Goal: Transaction & Acquisition: Purchase product/service

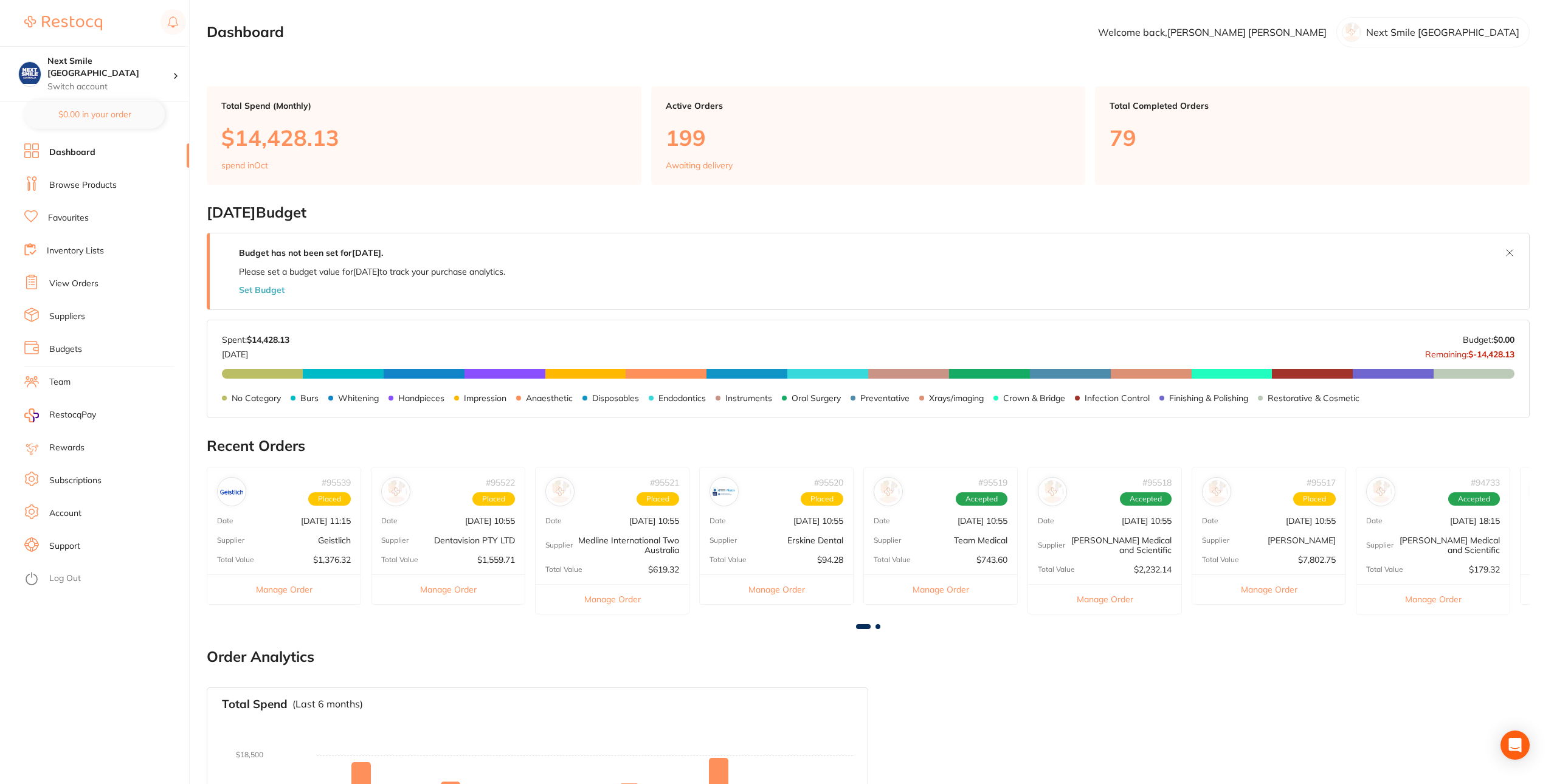
click at [73, 286] on link "View Orders" at bounding box center [73, 283] width 49 height 12
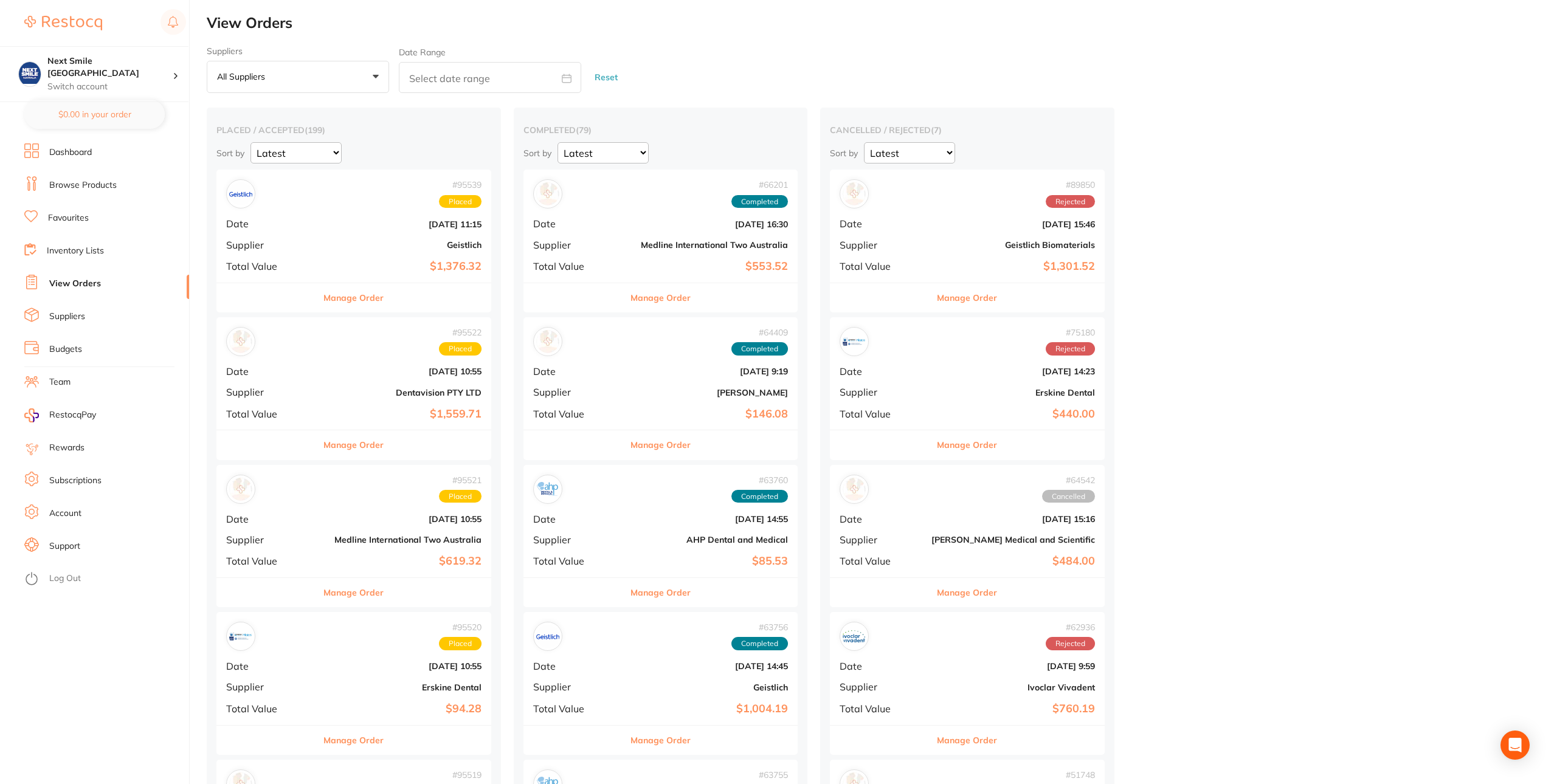
click at [330, 238] on div "# 95539 Placed Date Oct 2 2025, 11:15 Supplier Geistlich Total Value $1,376.32" at bounding box center [354, 226] width 275 height 113
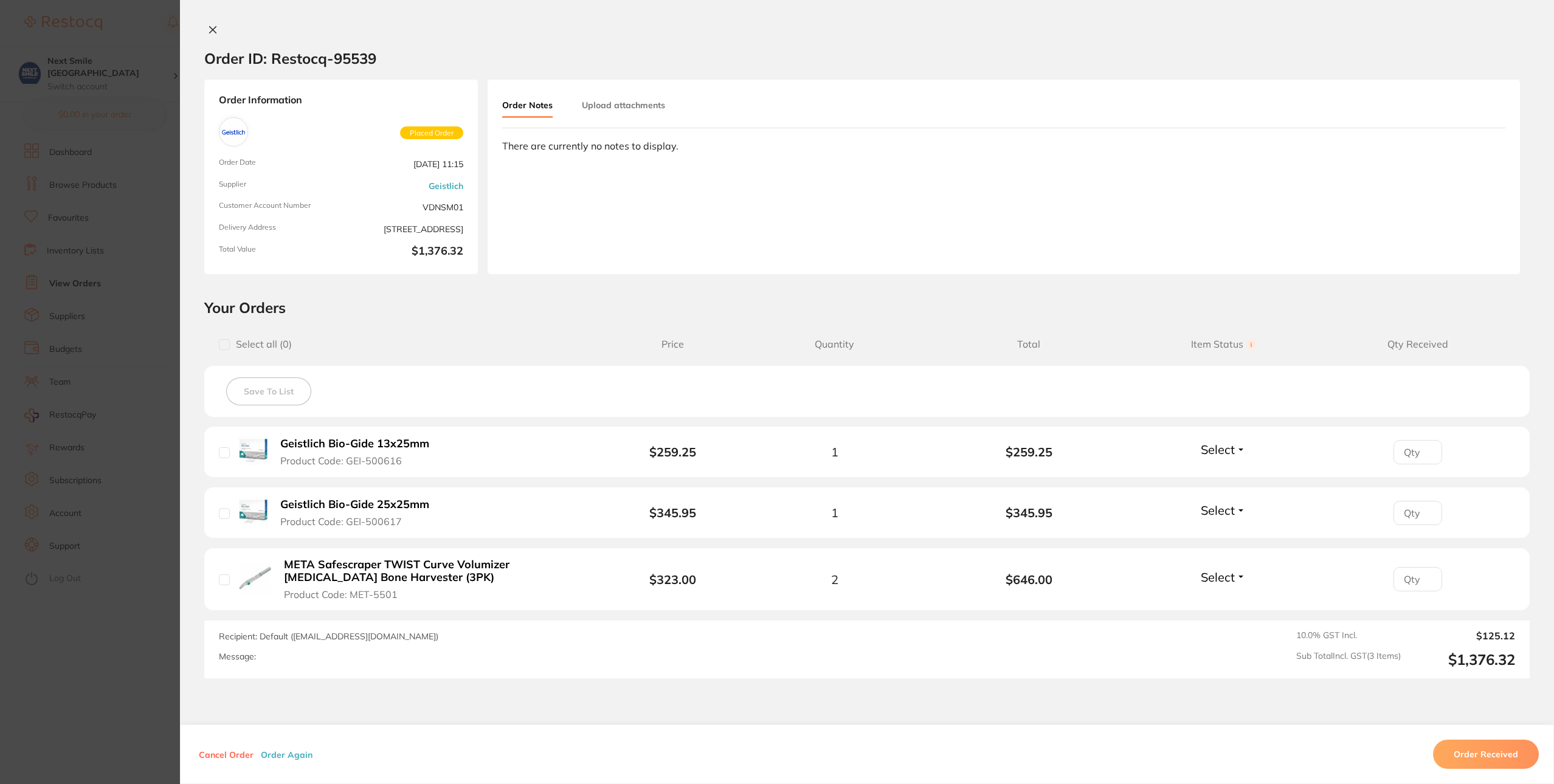
click at [363, 594] on span "Product Code: MET-5501" at bounding box center [341, 594] width 114 height 11
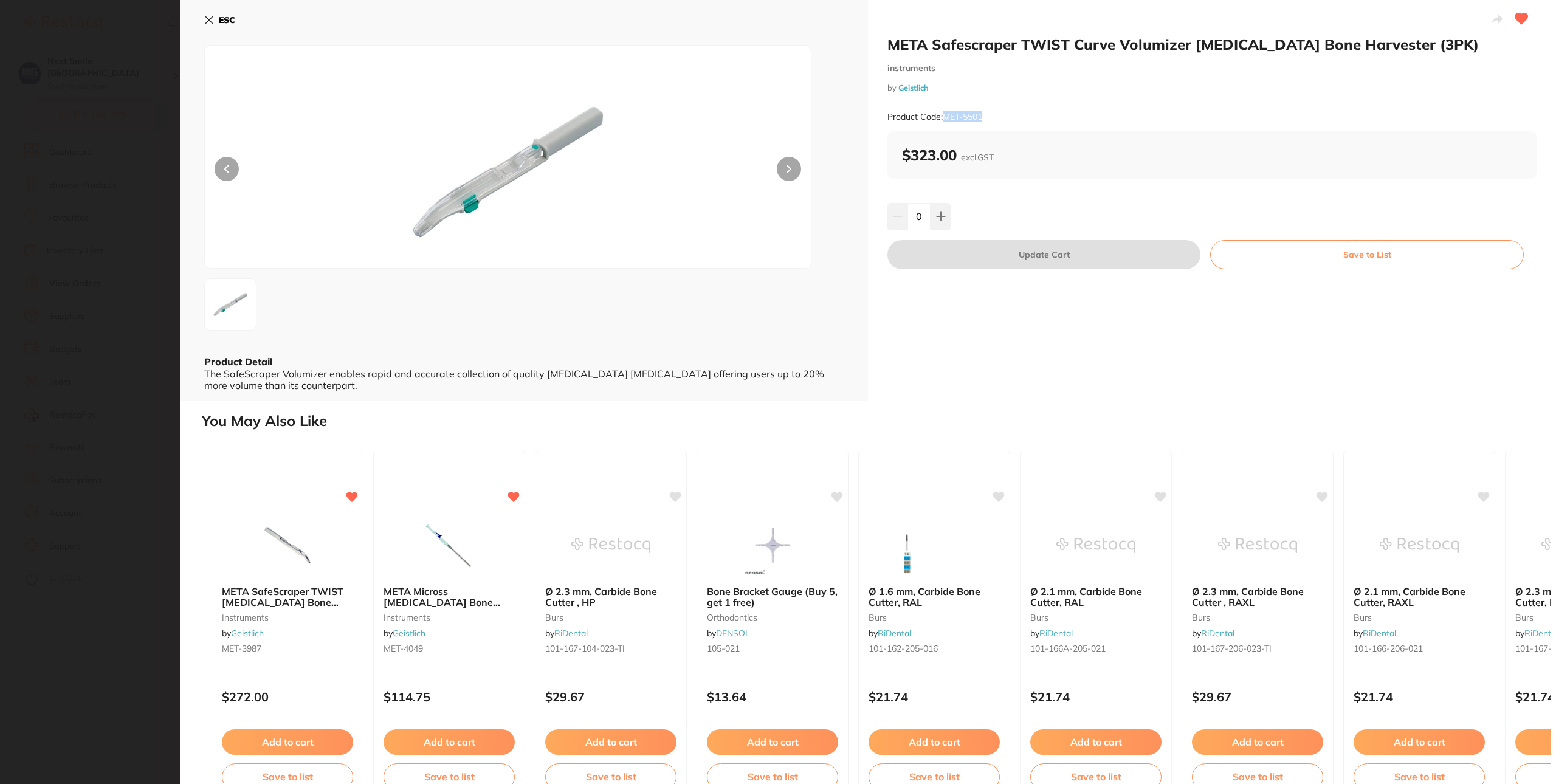
drag, startPoint x: 992, startPoint y: 110, endPoint x: 944, endPoint y: 118, distance: 48.7
type textarea "MET-5501"
click at [944, 118] on div "Product Code: MET-5501" at bounding box center [1212, 117] width 649 height 30
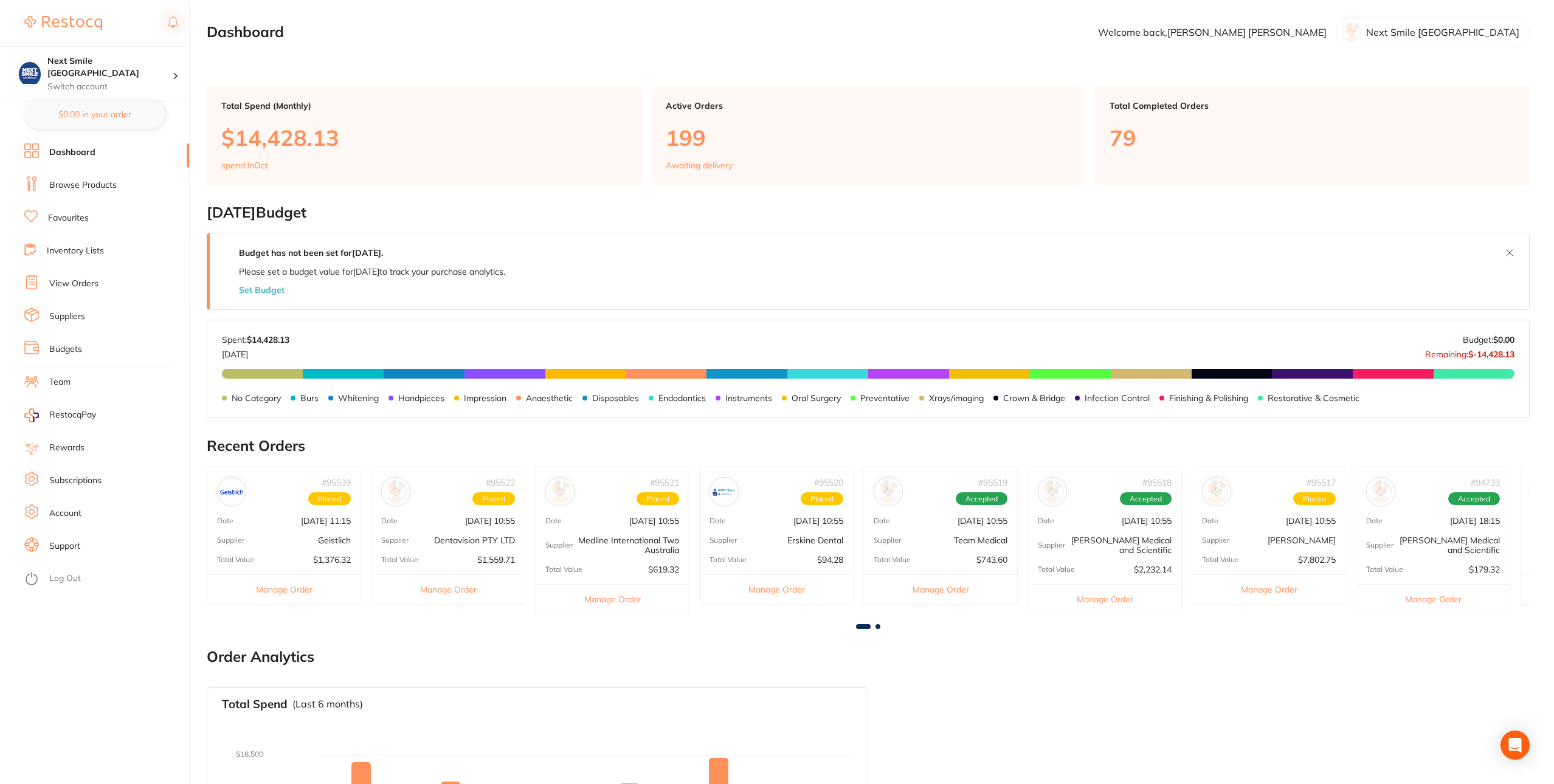
click at [80, 278] on link "View Orders" at bounding box center [73, 283] width 49 height 12
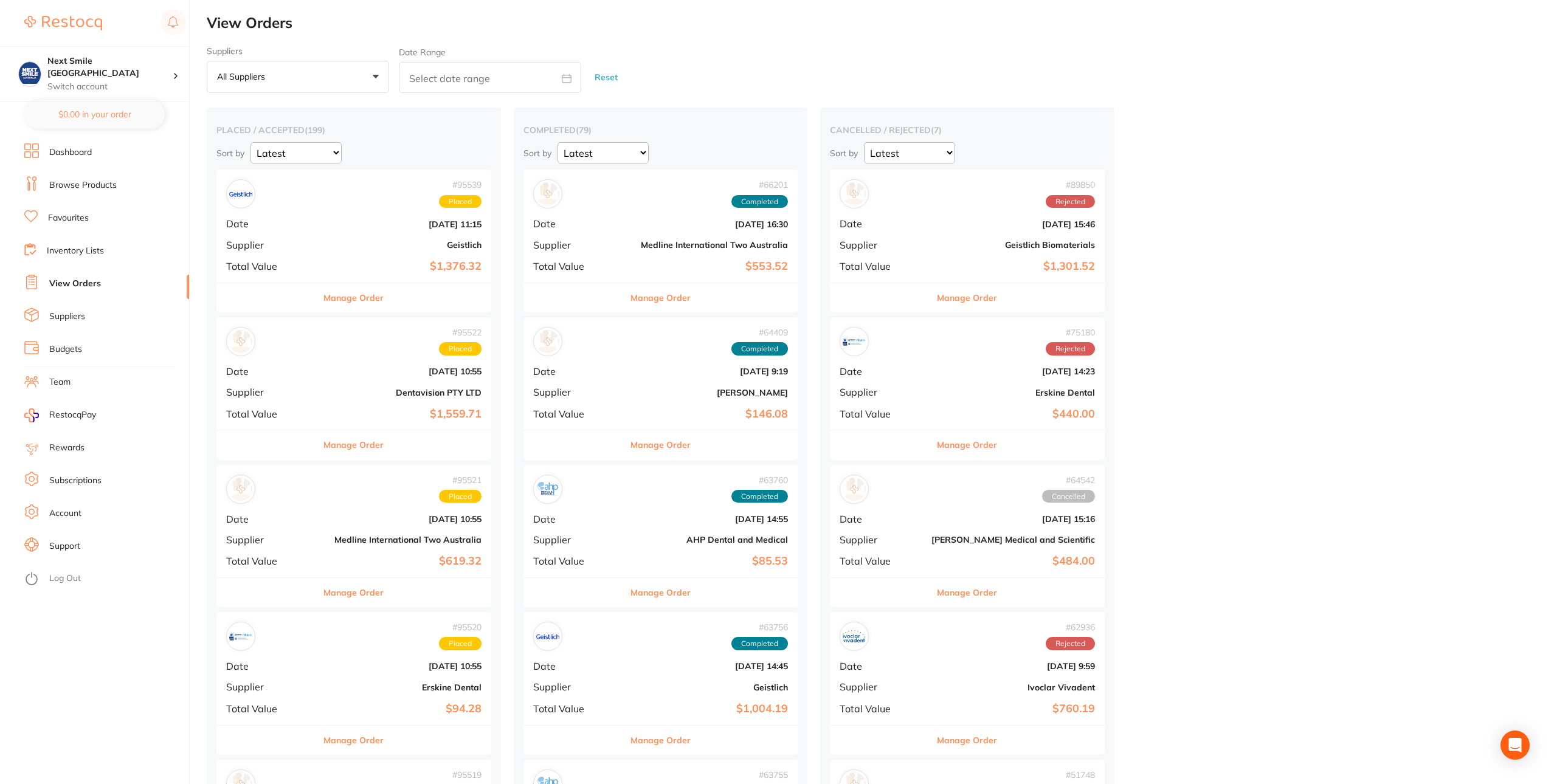
click at [328, 231] on div "# 95539 Placed Date Oct 2 2025, 11:15 Supplier Geistlich Total Value $1,376.32" at bounding box center [354, 226] width 275 height 113
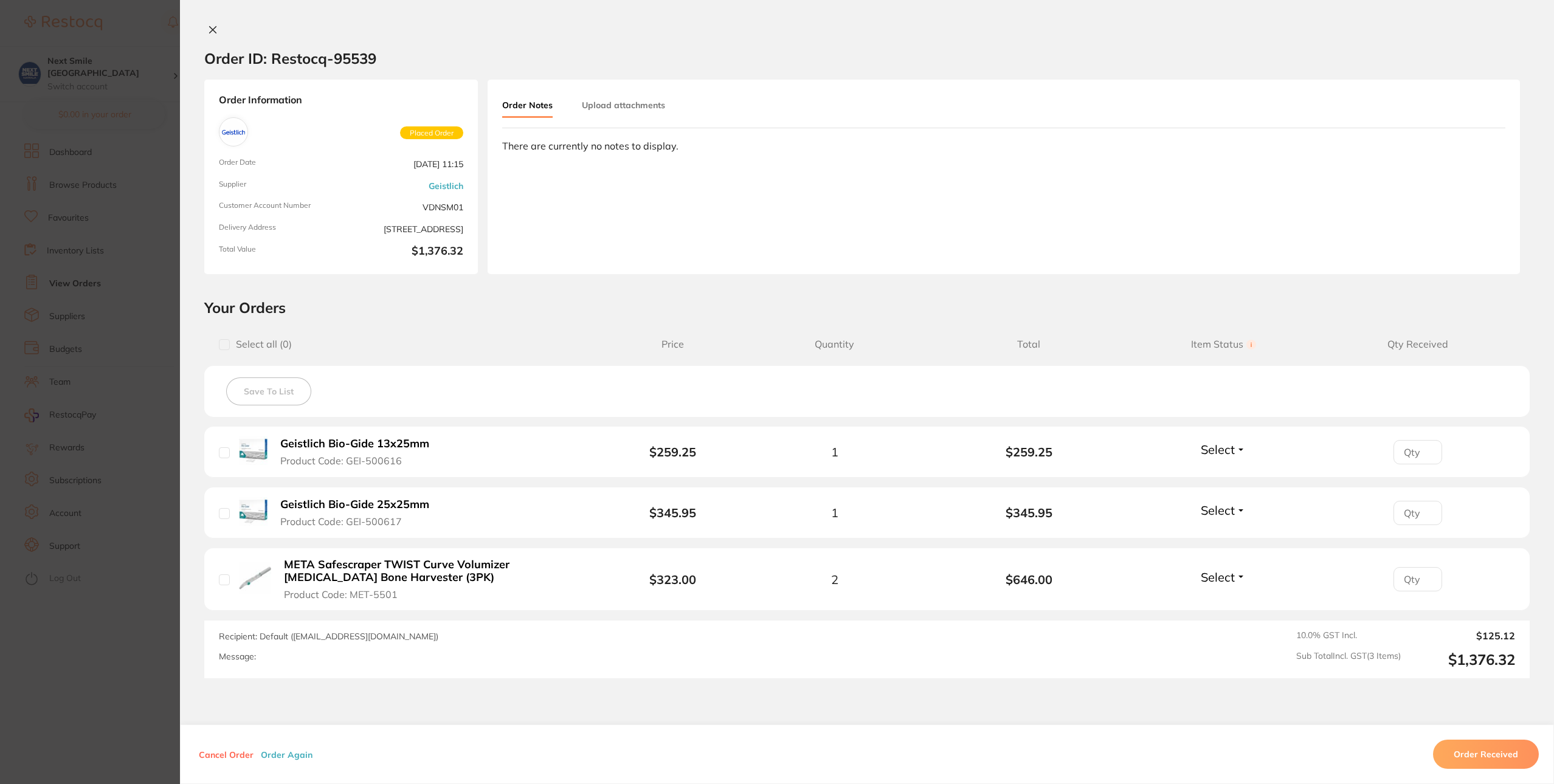
click at [298, 751] on button "Order Again" at bounding box center [286, 753] width 59 height 11
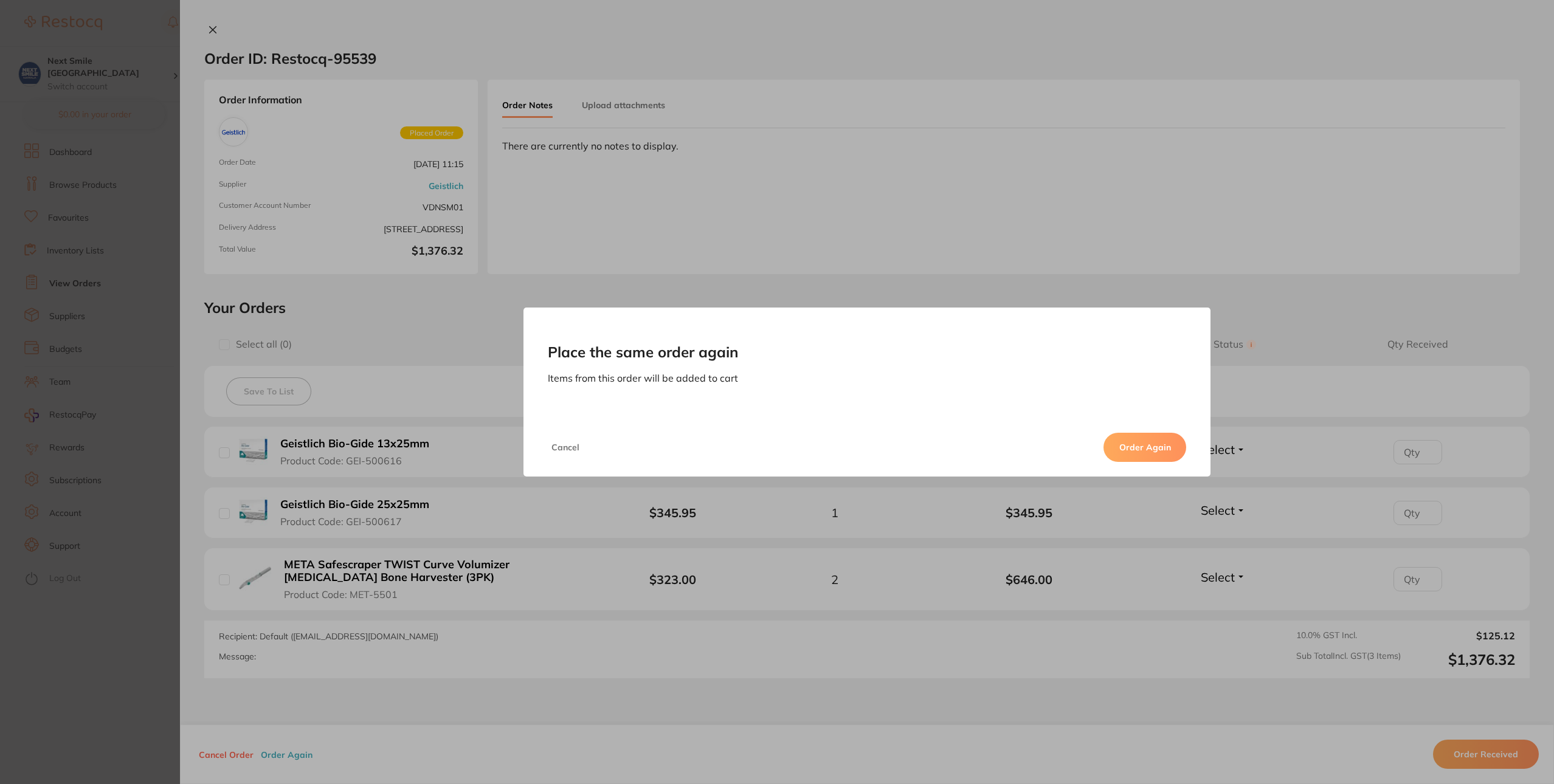
click at [1125, 438] on button "Order Again" at bounding box center [1145, 446] width 83 height 29
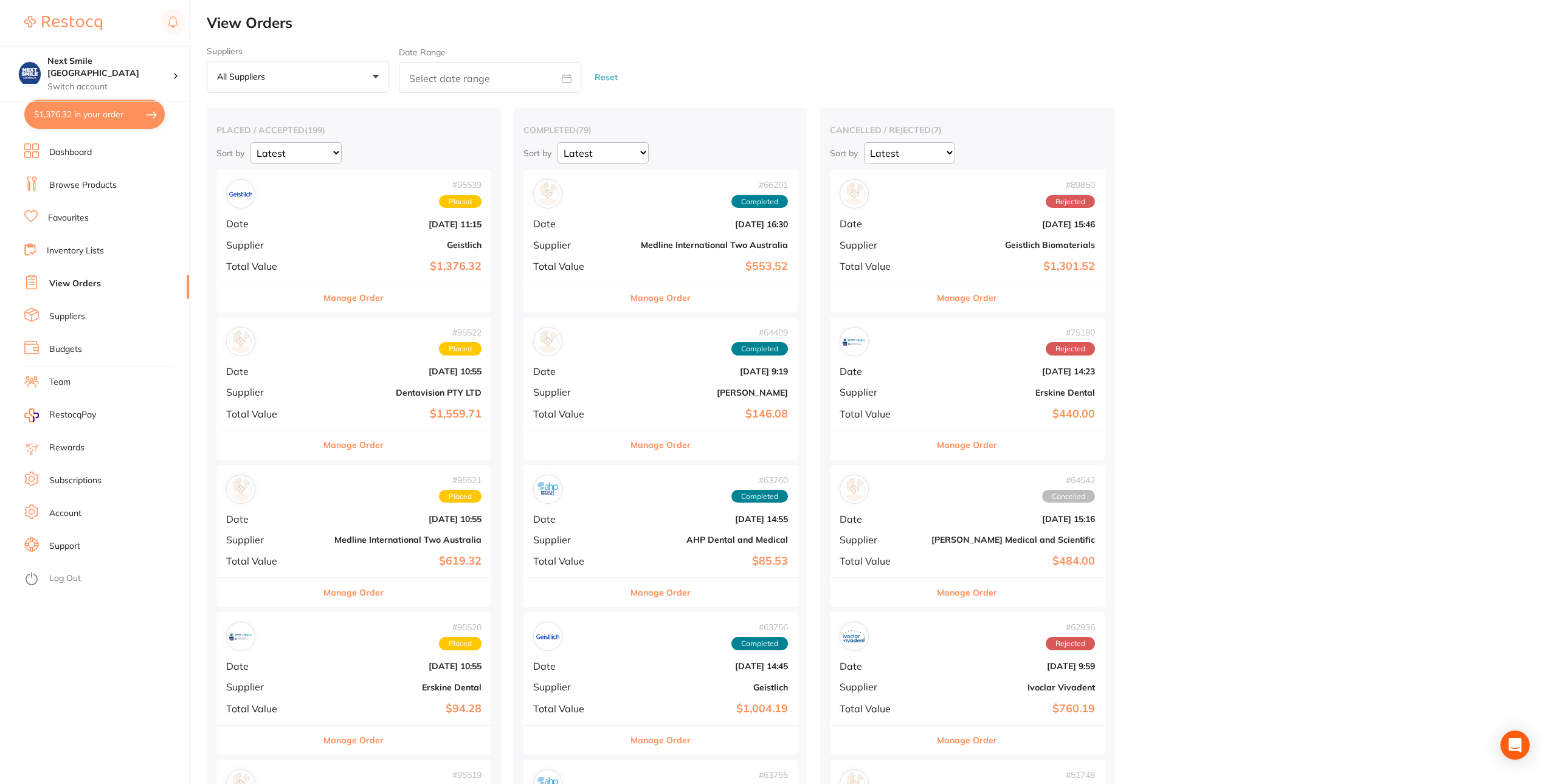
click at [93, 113] on button "$1,376.32 in your order" at bounding box center [94, 114] width 140 height 29
checkbox input "true"
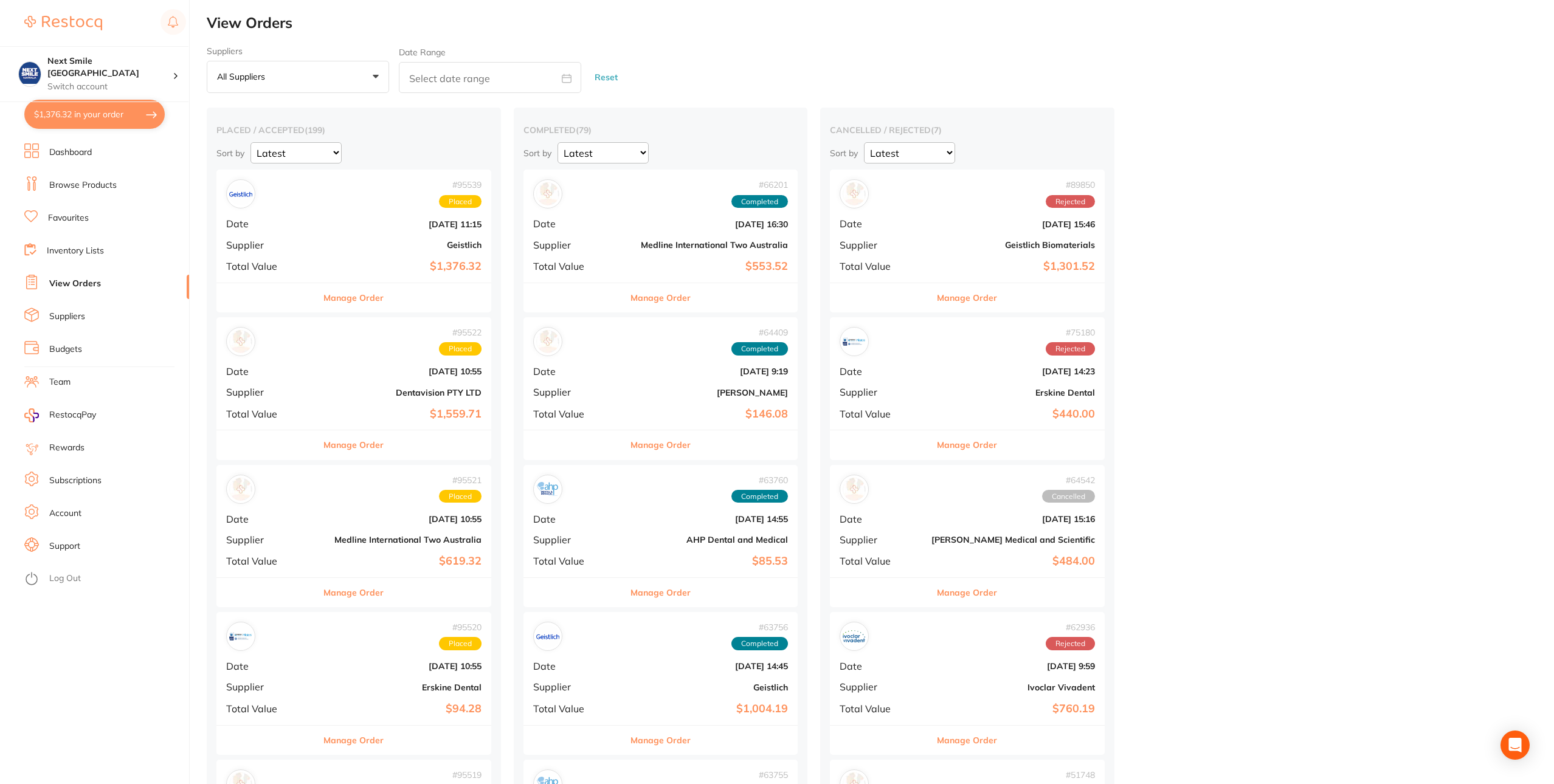
checkbox input "true"
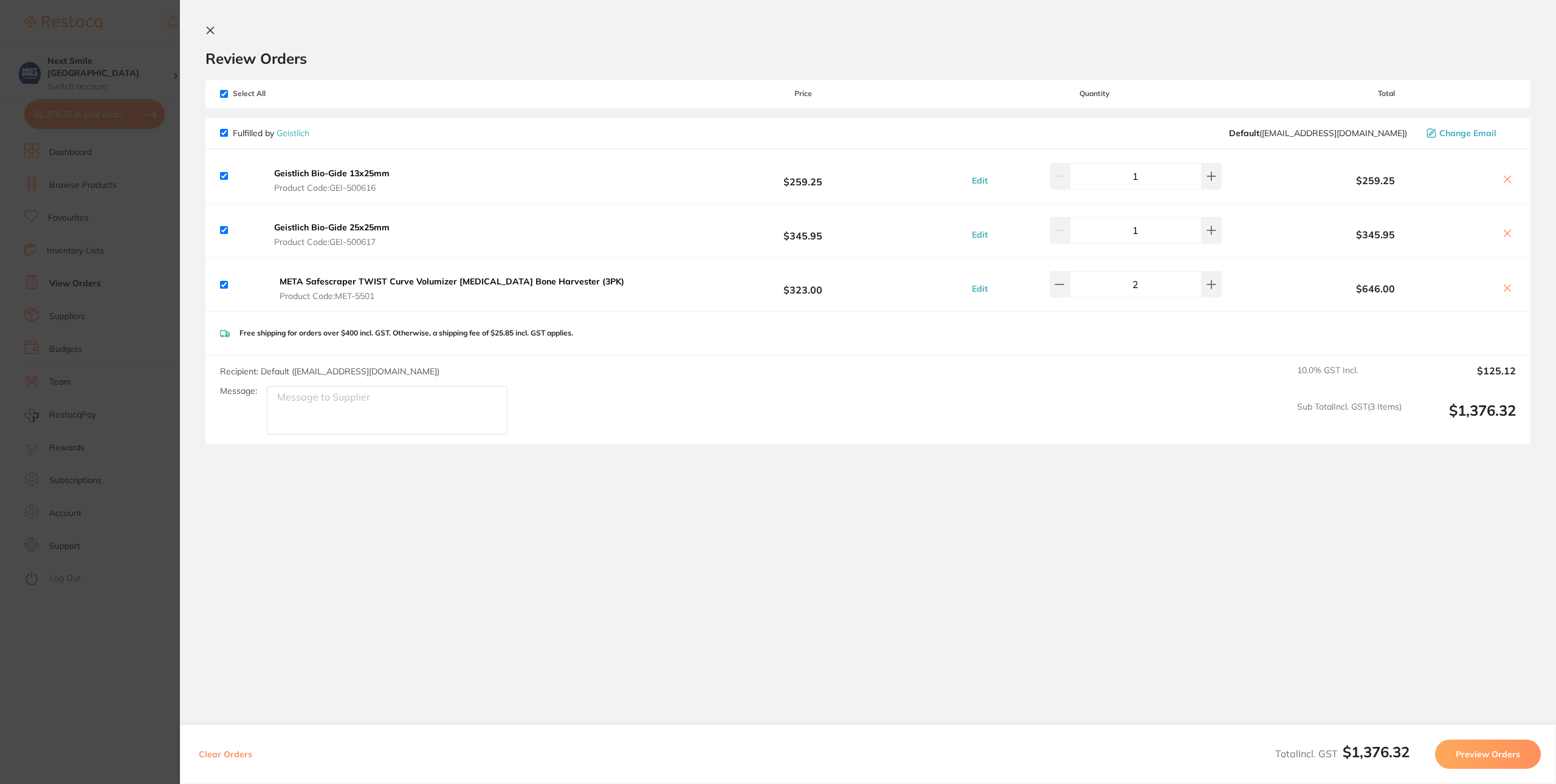
click at [1507, 293] on icon at bounding box center [1508, 288] width 10 height 10
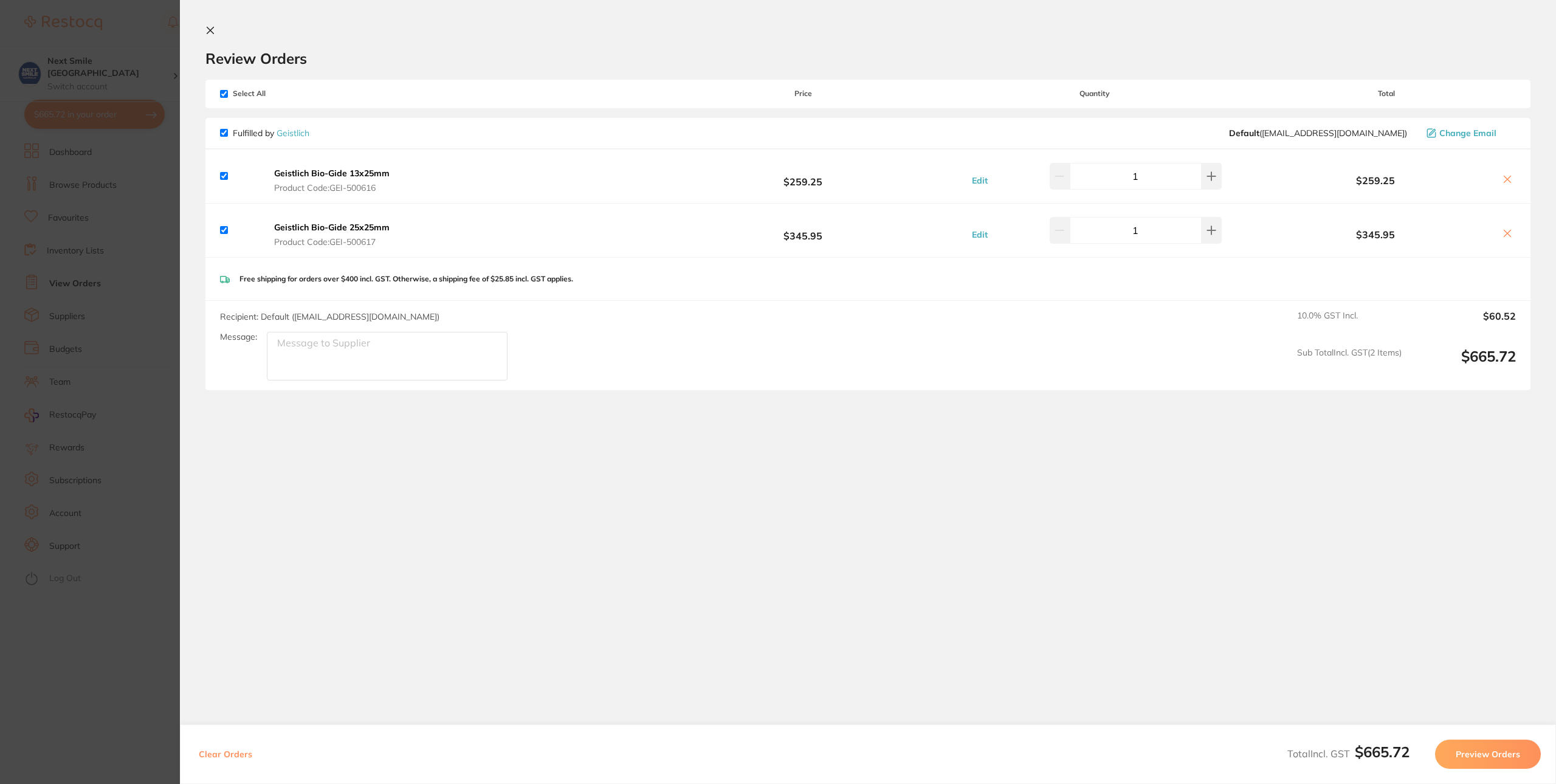
click at [1508, 184] on icon at bounding box center [1508, 179] width 10 height 10
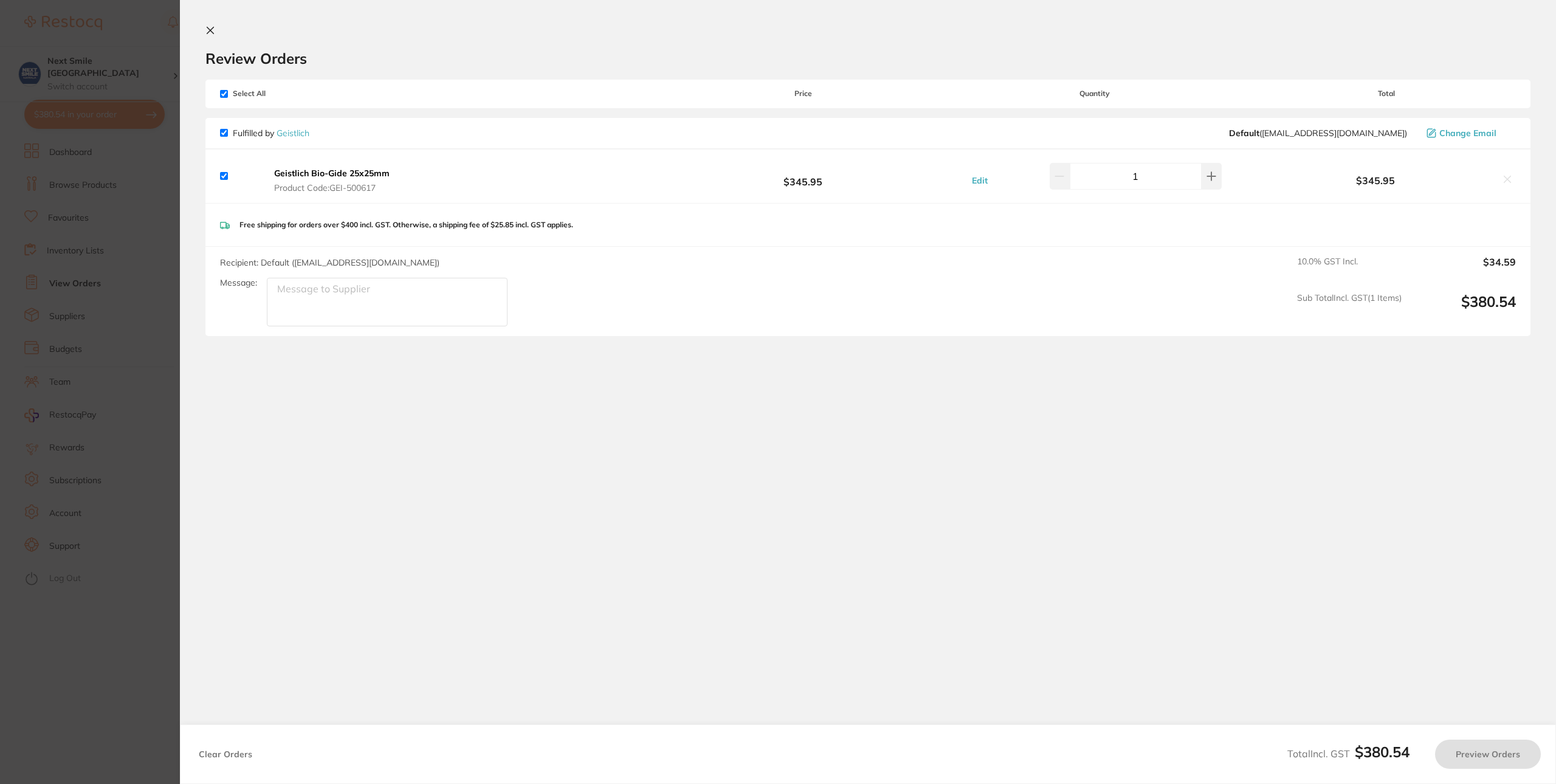
click at [1508, 184] on icon at bounding box center [1508, 179] width 10 height 10
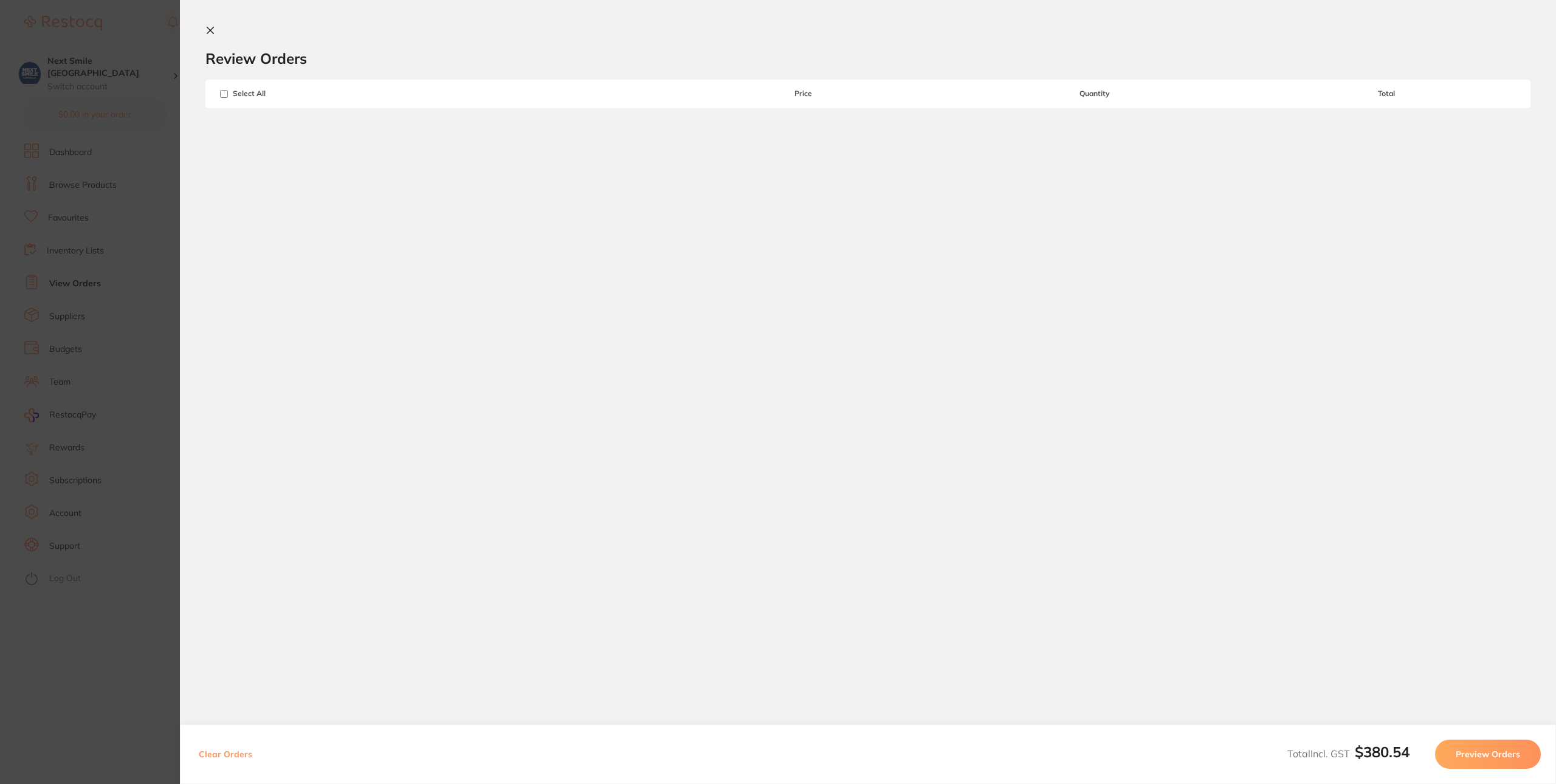
checkbox input "false"
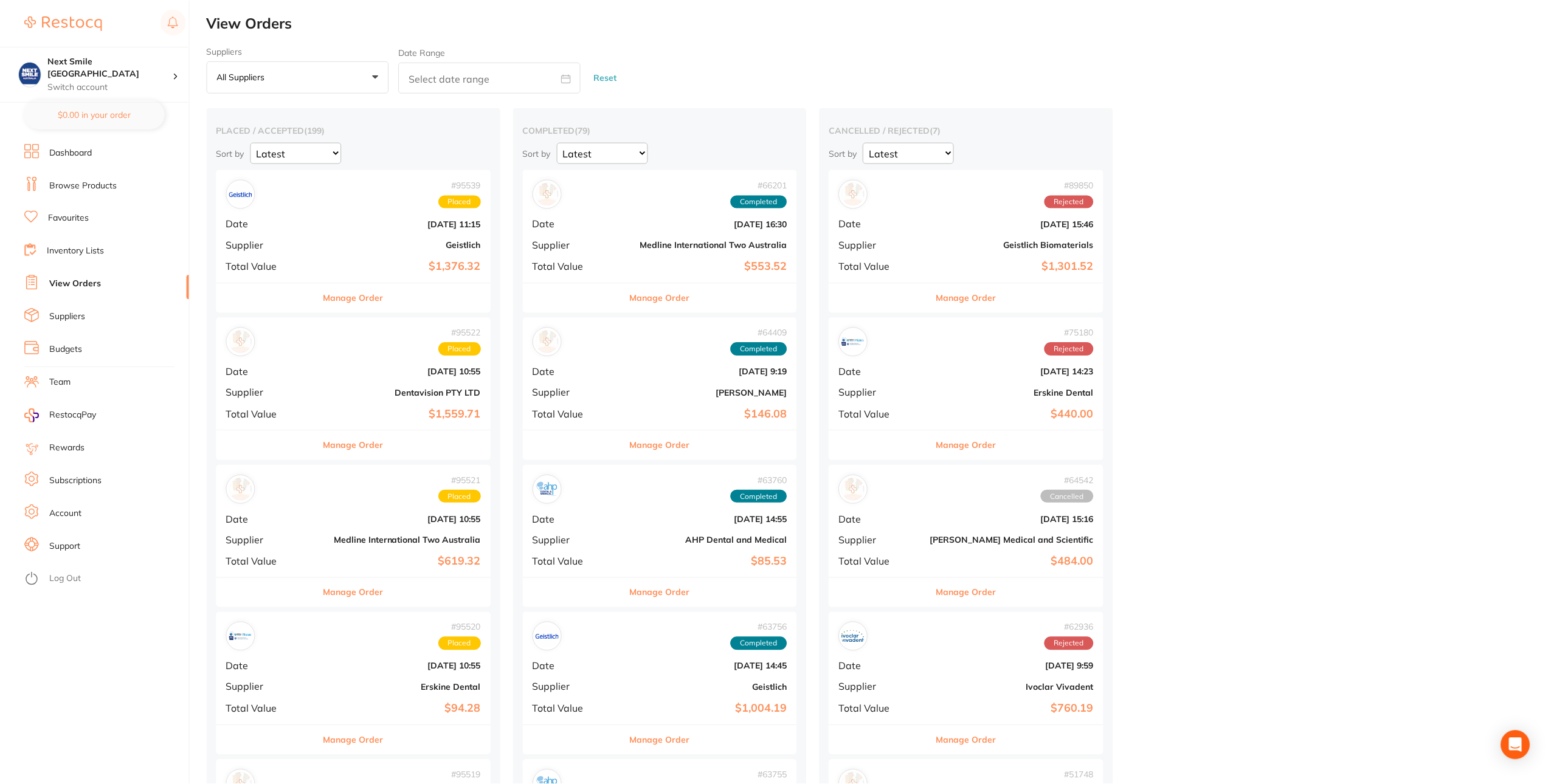
scroll to position [2, 0]
click at [98, 192] on li "Browse Products" at bounding box center [106, 185] width 165 height 19
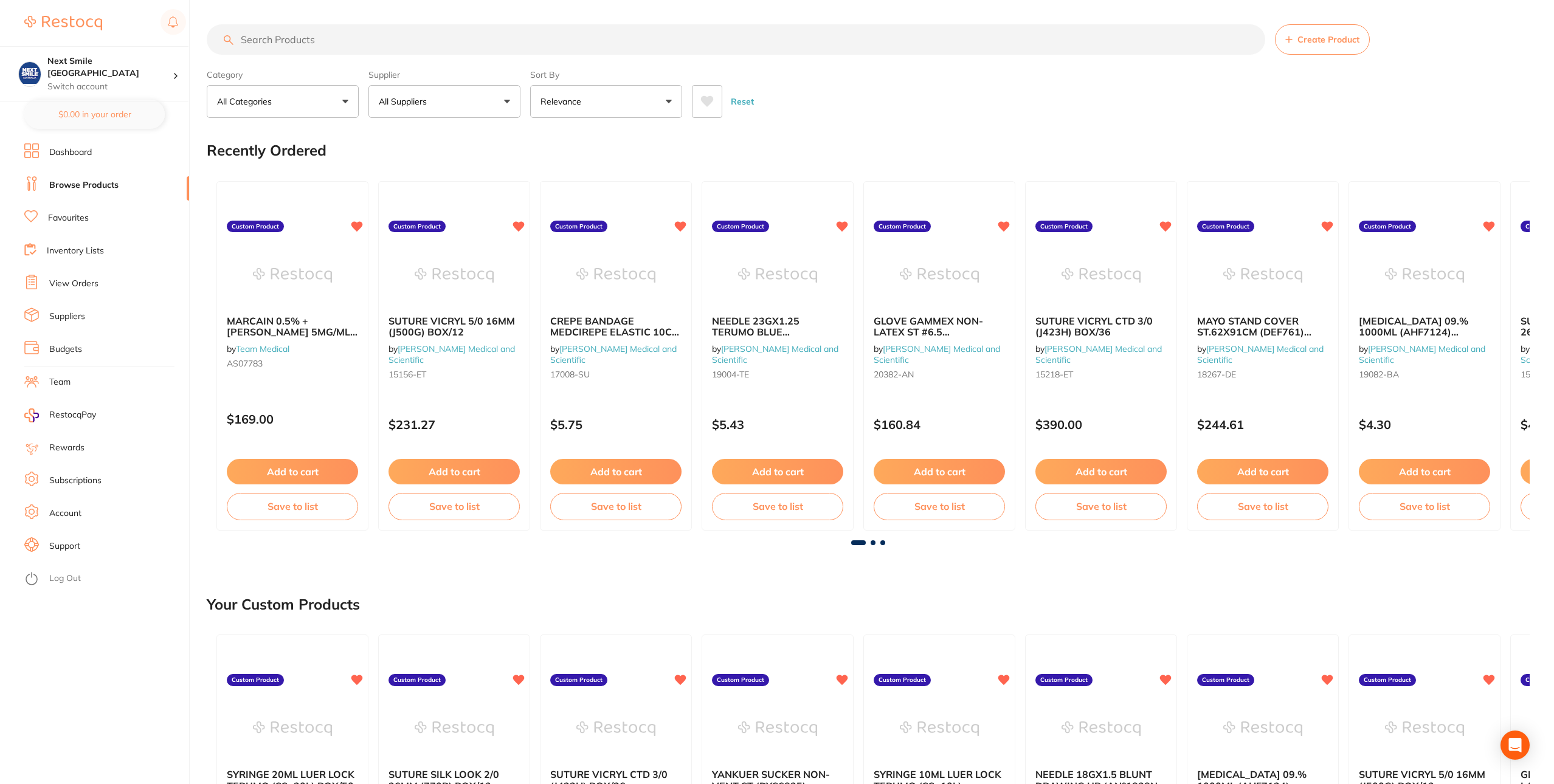
click at [351, 43] on input "search" at bounding box center [735, 39] width 1058 height 31
paste input "MET-5501"
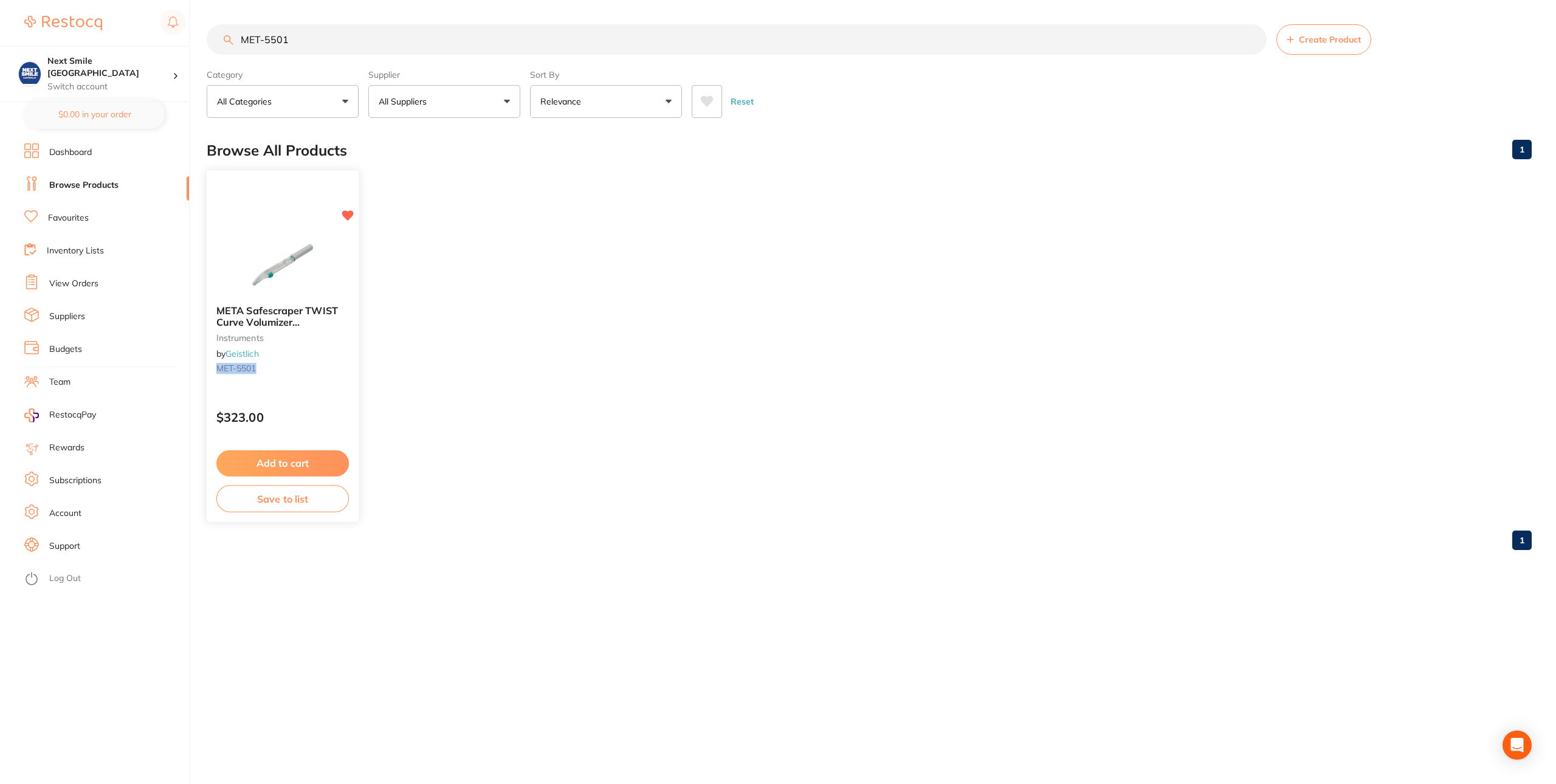
type input "MET-5501"
click at [310, 345] on div "META Safescraper TWIST Curve Volumizer [MEDICAL_DATA] Bone Harvester (3PK) inst…" at bounding box center [282, 342] width 152 height 93
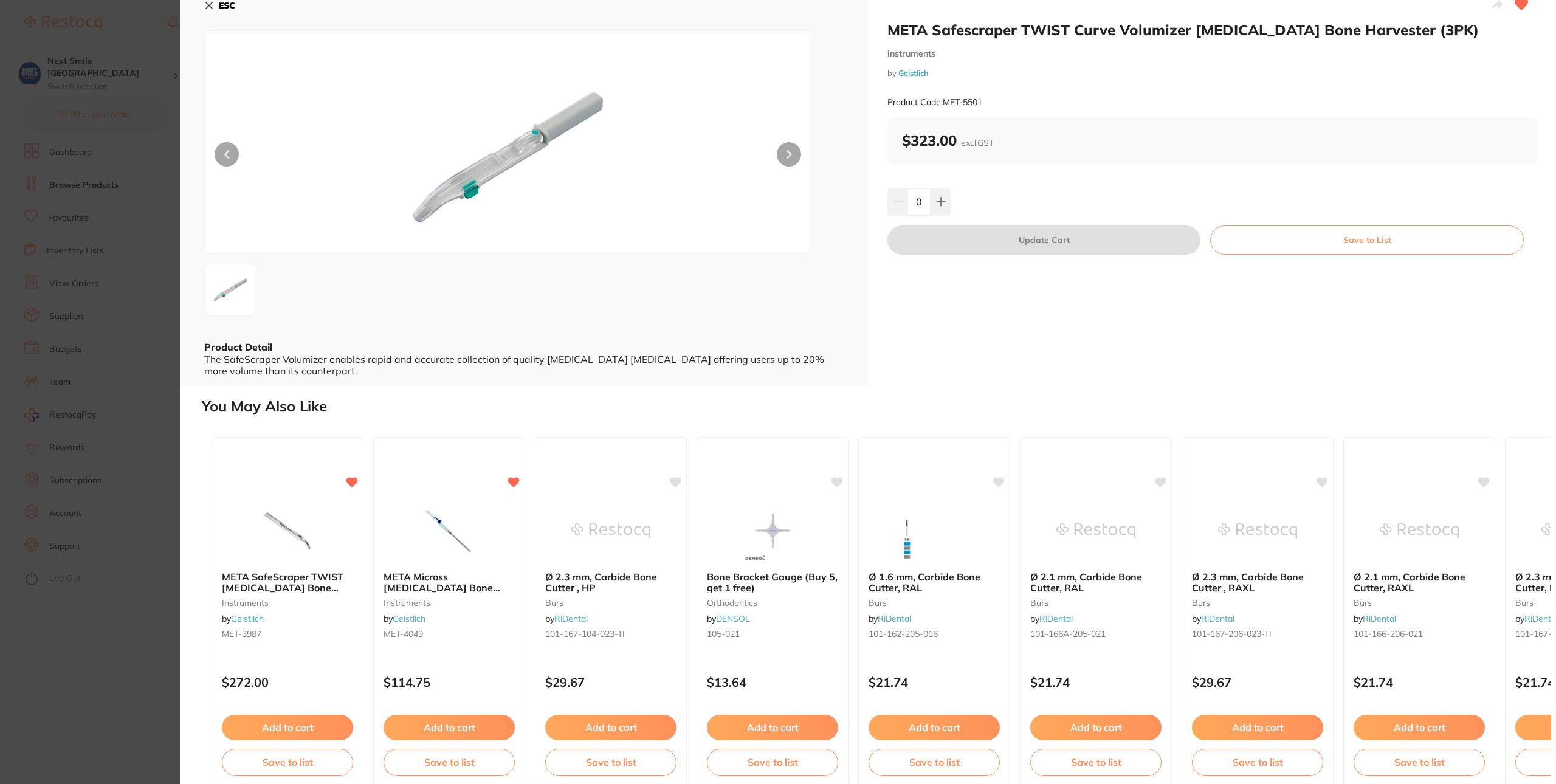
scroll to position [31, 0]
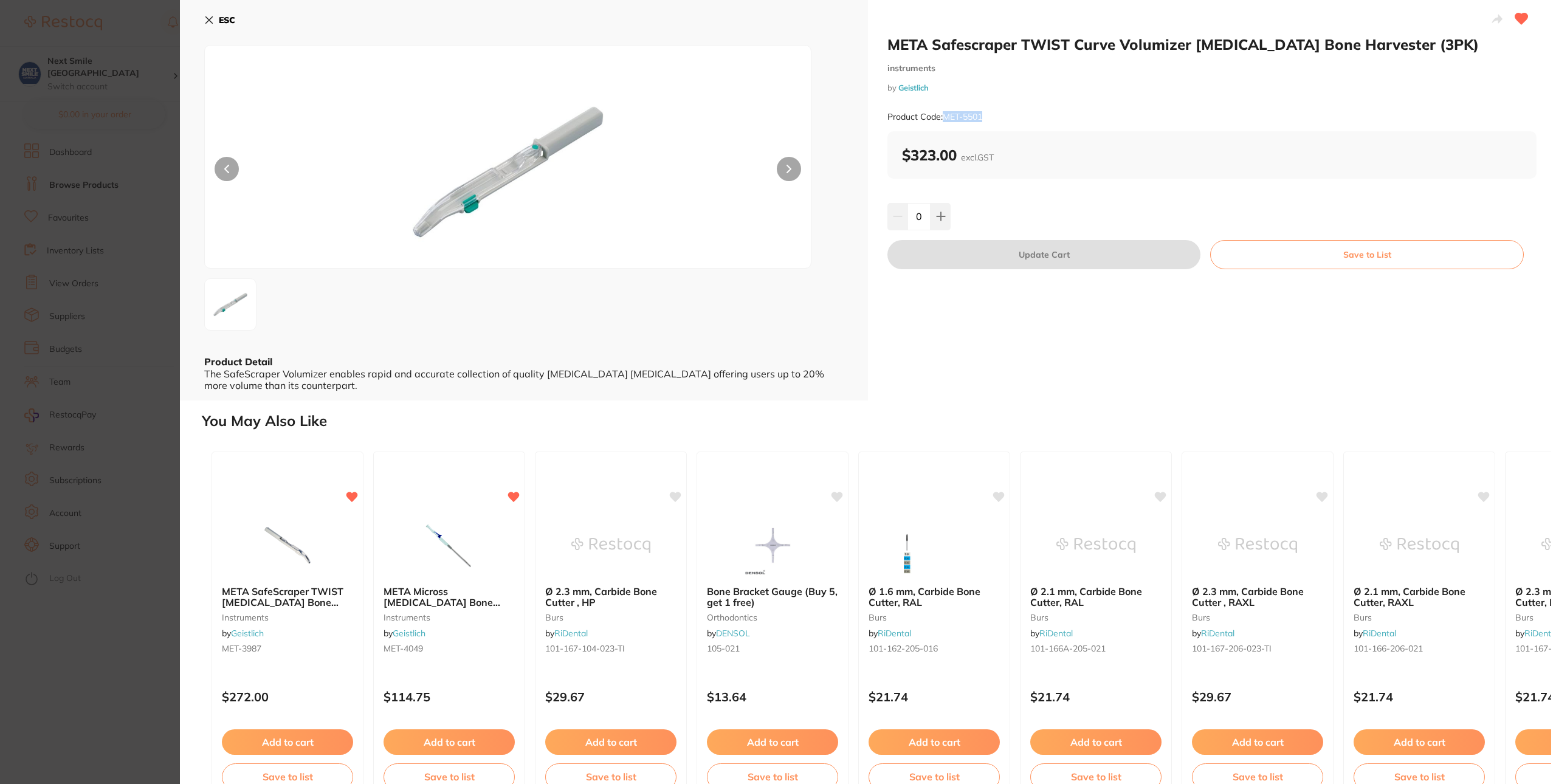
drag, startPoint x: 945, startPoint y: 118, endPoint x: 990, endPoint y: 114, distance: 45.2
type textarea "MET-5501"
click at [990, 114] on div "Product Code: MET-5501" at bounding box center [1212, 117] width 649 height 30
